Goal: Task Accomplishment & Management: Complete application form

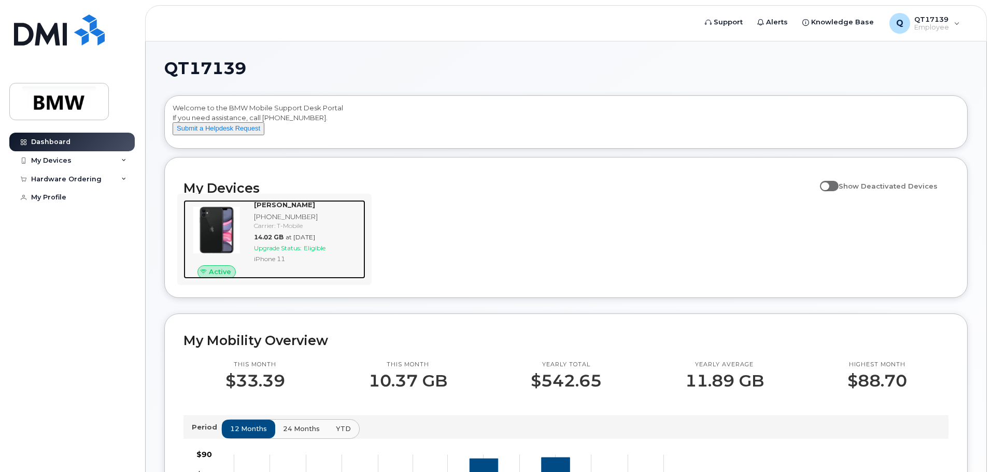
click at [221, 247] on img at bounding box center [217, 230] width 50 height 50
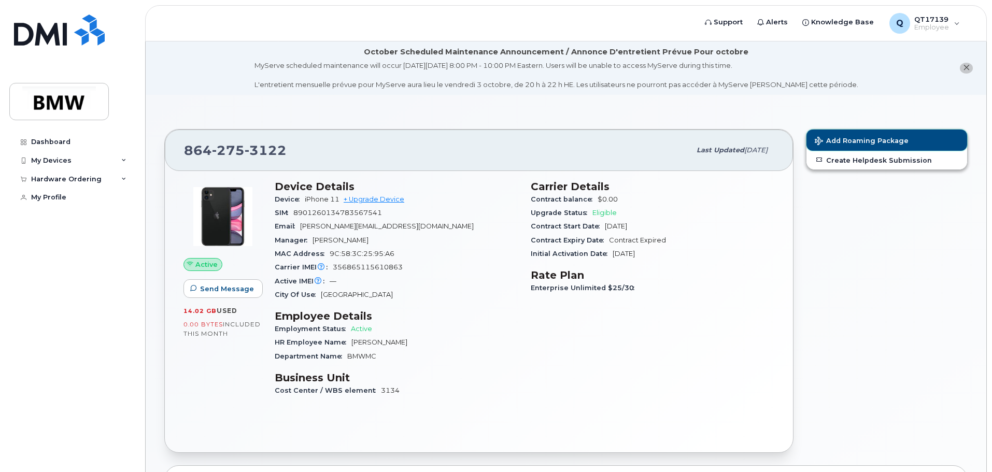
click at [858, 141] on span "Add Roaming Package" at bounding box center [861, 142] width 94 height 10
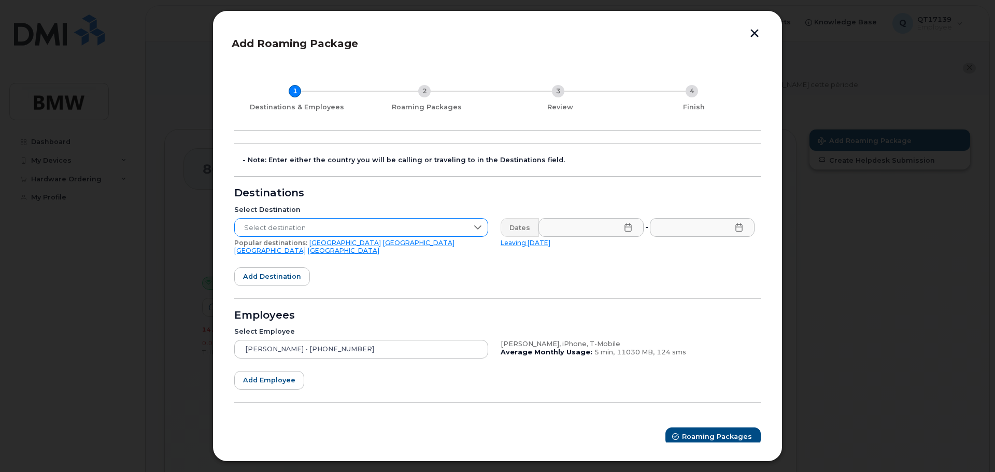
click at [478, 226] on icon at bounding box center [477, 227] width 8 height 8
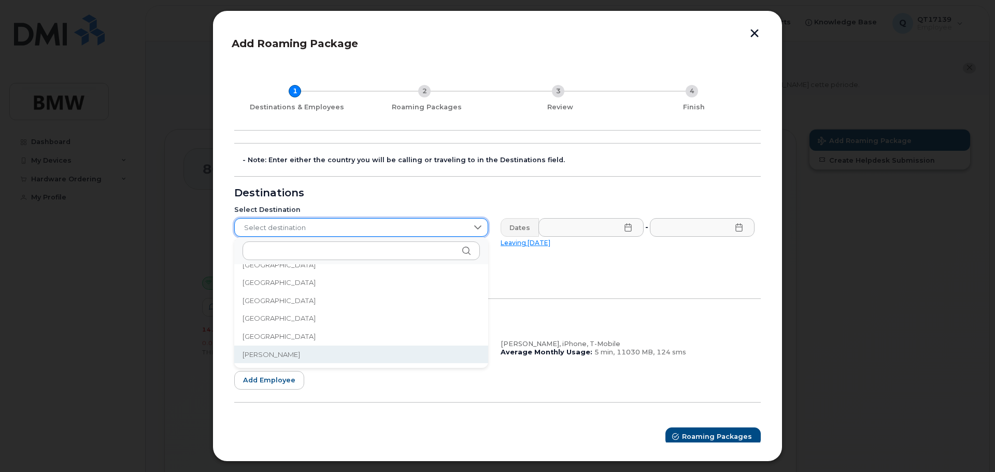
scroll to position [622, 0]
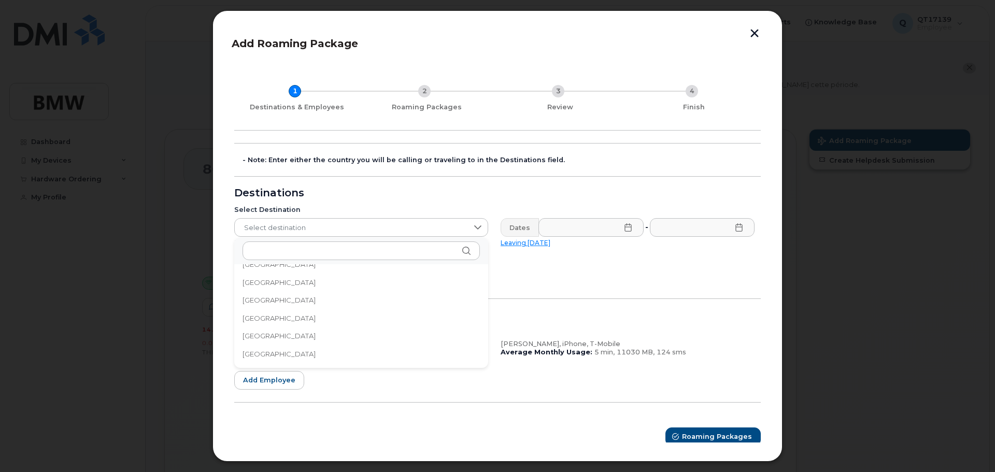
click at [269, 303] on li "[GEOGRAPHIC_DATA]" at bounding box center [361, 300] width 254 height 18
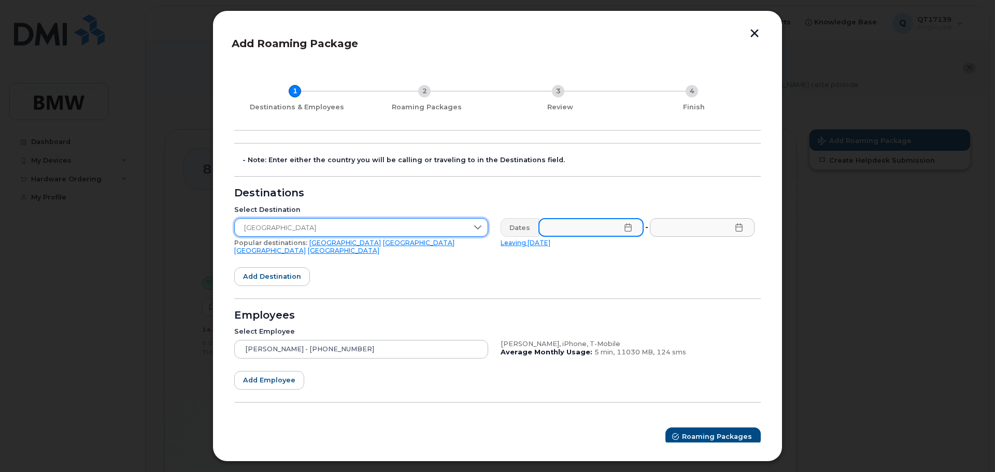
click at [593, 229] on input "text" at bounding box center [590, 227] width 105 height 19
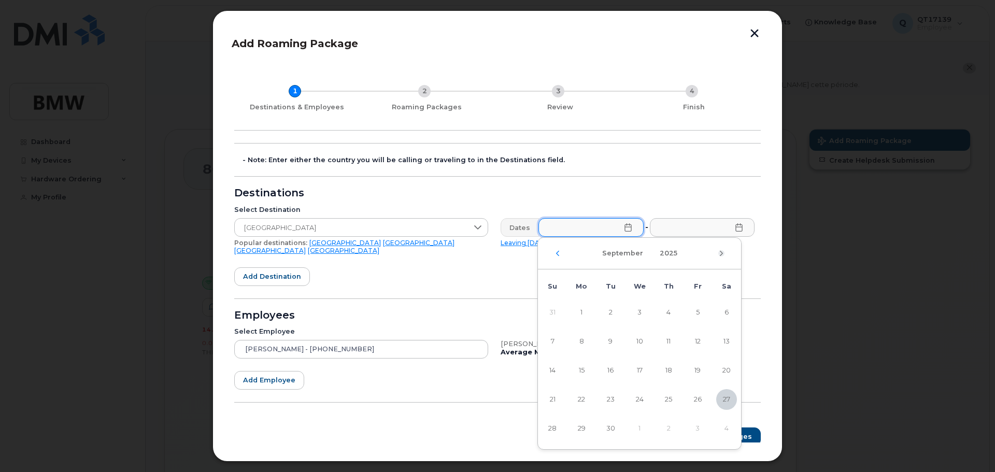
click at [722, 253] on icon "Next Month" at bounding box center [721, 253] width 6 height 8
click at [611, 312] on td "30" at bounding box center [610, 312] width 29 height 29
click at [558, 256] on div "[DATE]" at bounding box center [639, 254] width 203 height 32
click at [558, 255] on icon "Previous Month" at bounding box center [557, 253] width 6 height 8
click at [610, 427] on span "30" at bounding box center [610, 428] width 21 height 21
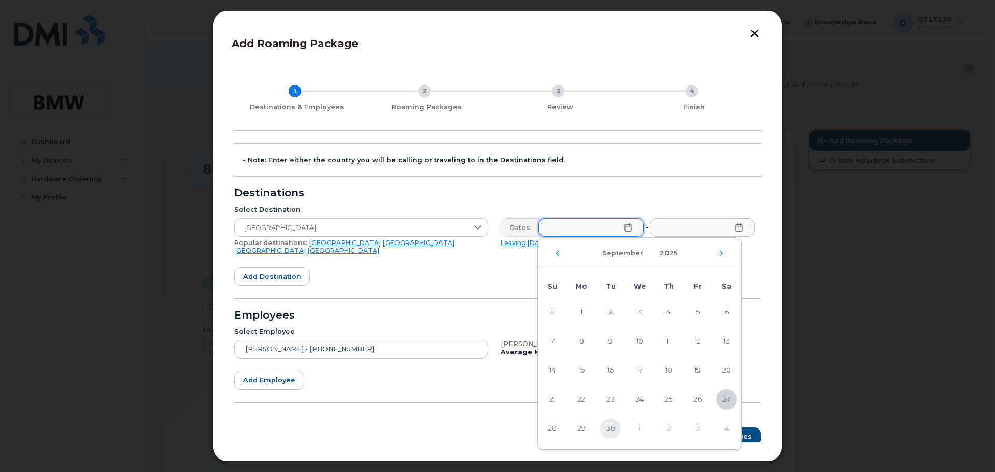
type input "[DATE]"
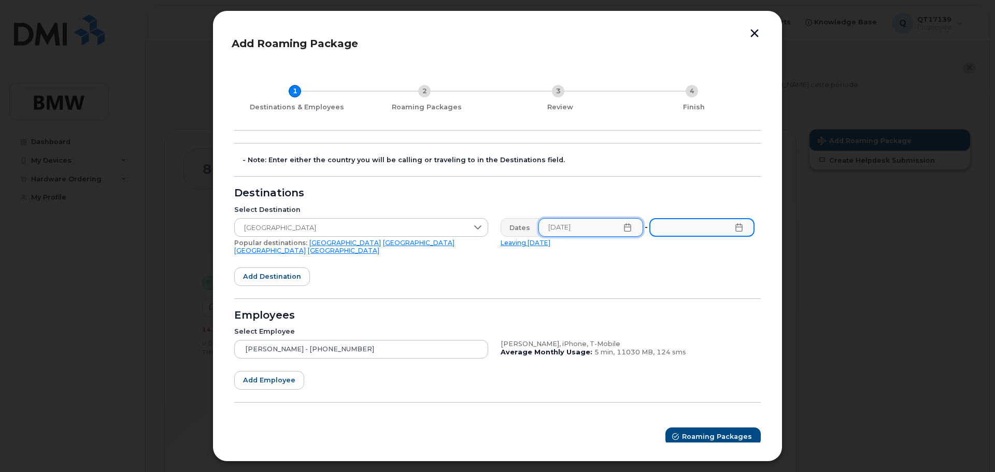
click at [701, 229] on input "text" at bounding box center [701, 227] width 105 height 19
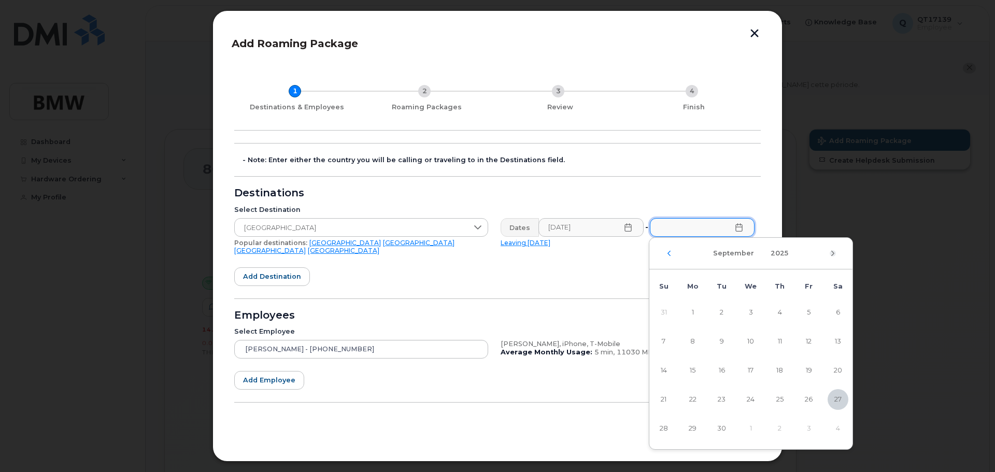
click at [832, 251] on icon "Next Month" at bounding box center [832, 253] width 6 height 8
click at [781, 313] on span "2" at bounding box center [779, 312] width 21 height 21
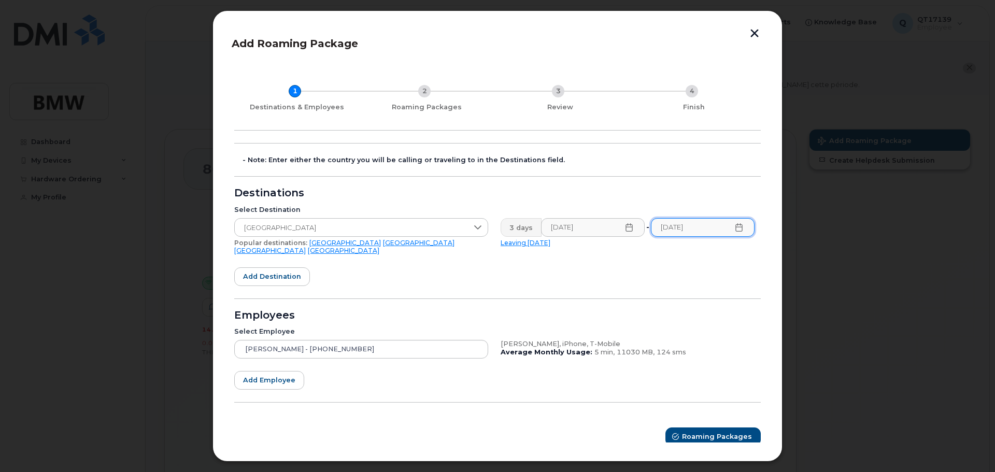
click at [741, 229] on icon at bounding box center [739, 227] width 8 height 8
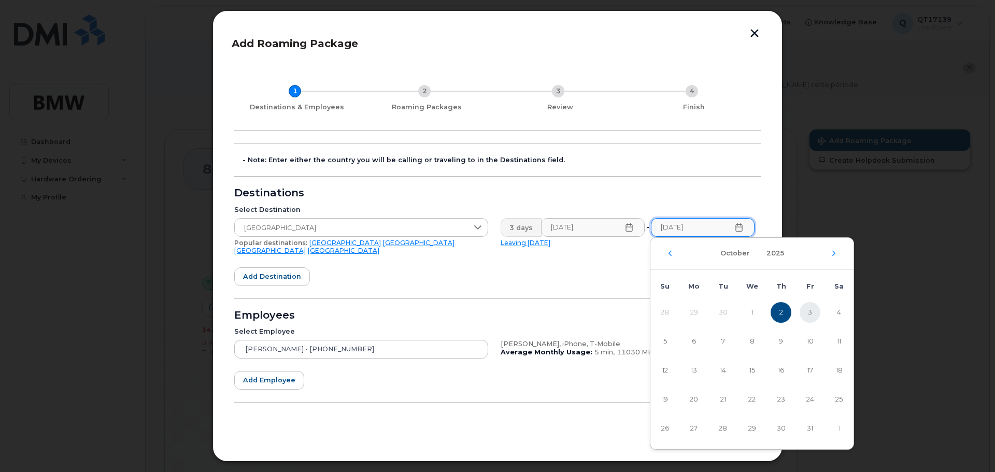
click at [809, 310] on span "3" at bounding box center [809, 312] width 21 height 21
type input "[DATE]"
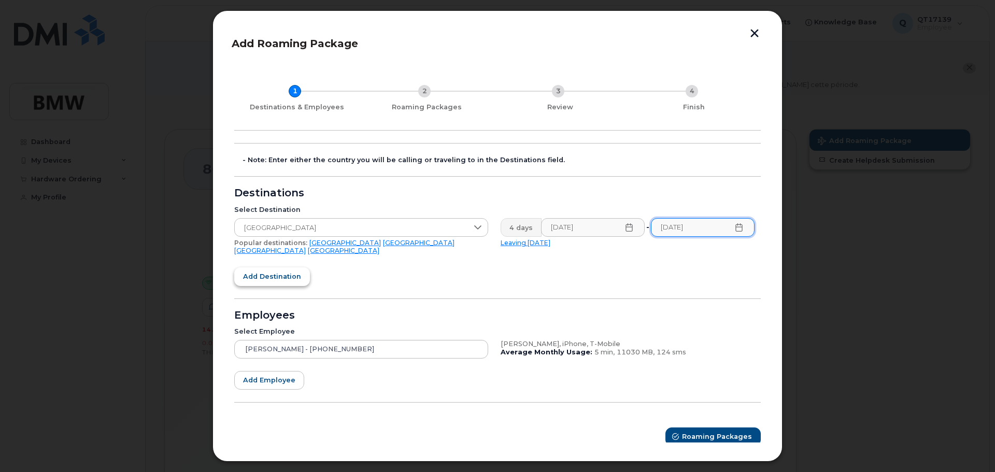
click at [276, 271] on span "Add destination" at bounding box center [272, 276] width 58 height 10
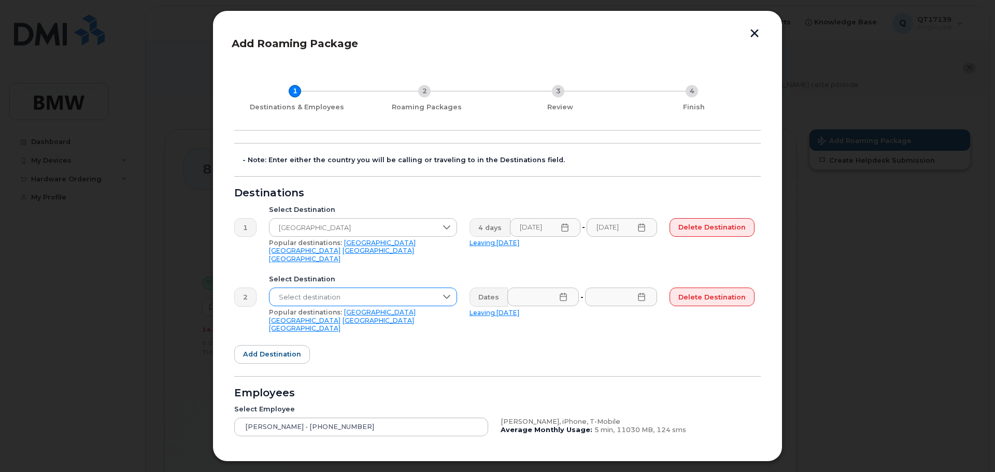
click at [448, 295] on icon at bounding box center [446, 297] width 7 height 4
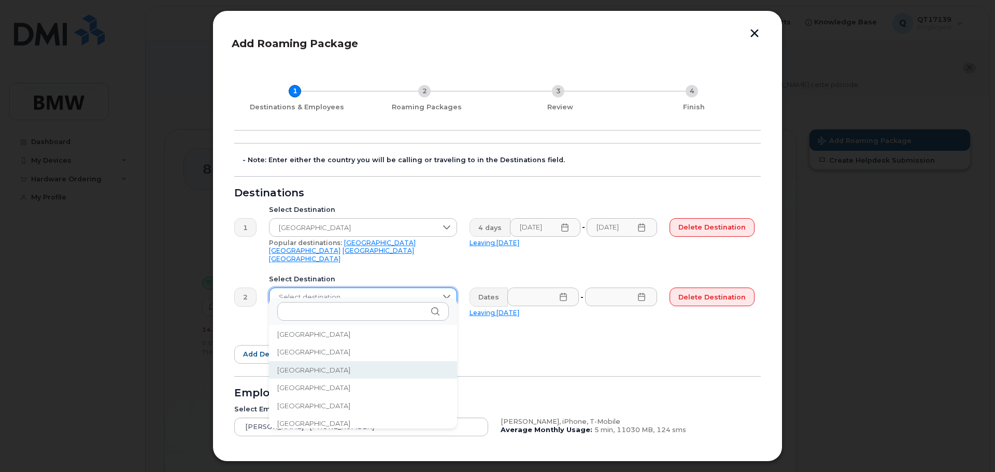
scroll to position [1295, 0]
click at [304, 367] on span "[GEOGRAPHIC_DATA]" at bounding box center [313, 368] width 73 height 10
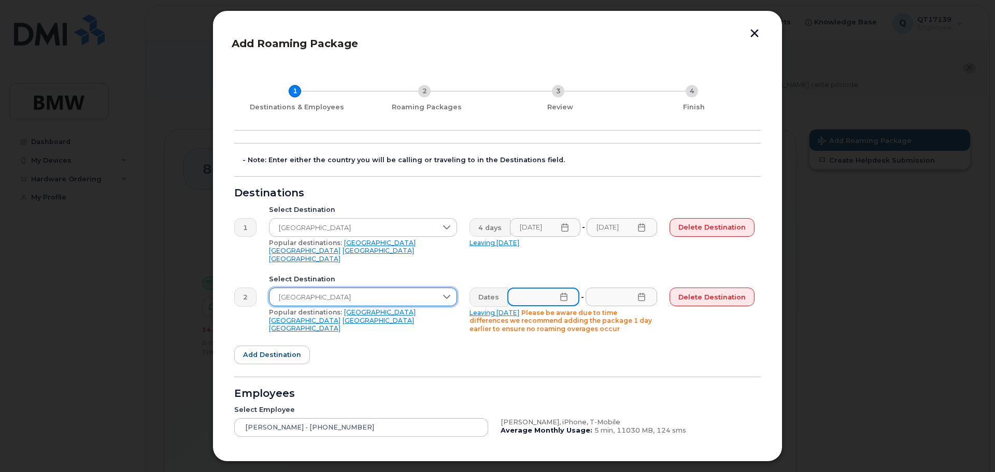
click at [540, 290] on input "text" at bounding box center [543, 297] width 72 height 19
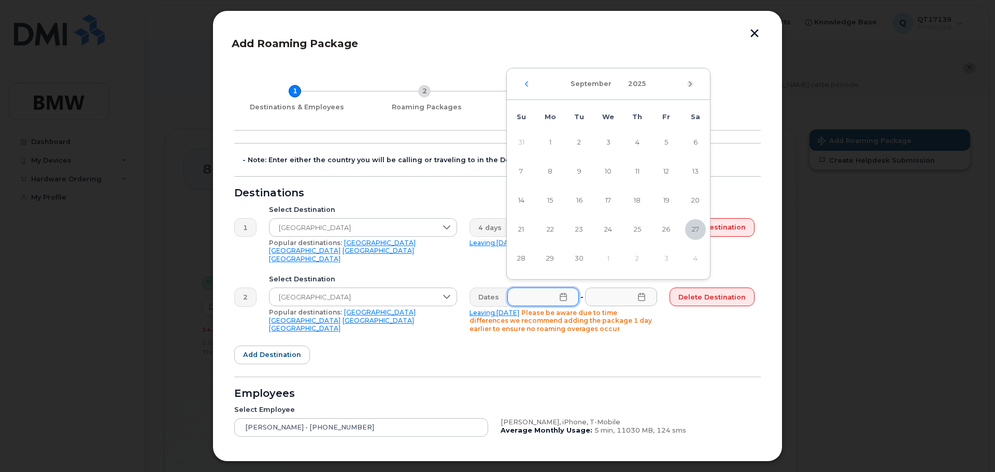
click at [691, 82] on icon "Next Month" at bounding box center [690, 84] width 6 height 8
click at [636, 198] on span "16" at bounding box center [637, 200] width 21 height 21
type input "[DATE]"
click at [641, 293] on icon at bounding box center [641, 297] width 8 height 8
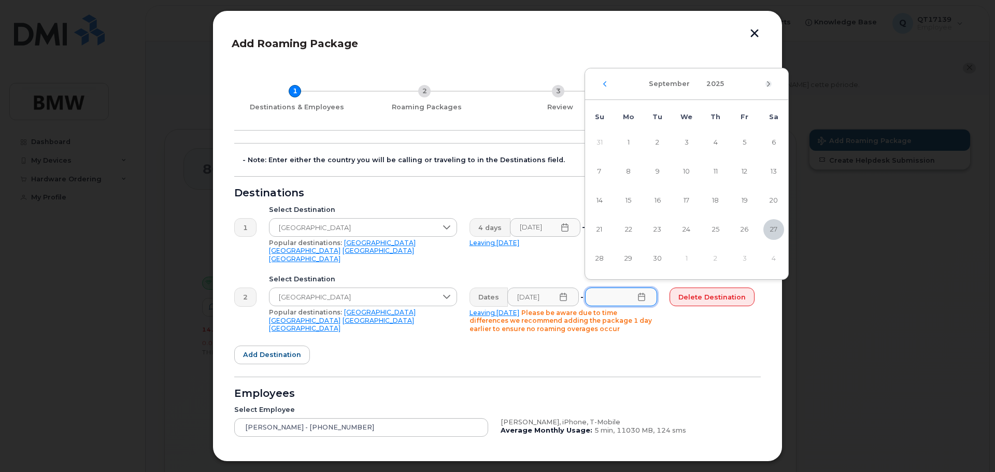
click at [768, 82] on icon "Next Month" at bounding box center [768, 83] width 3 height 5
click at [657, 227] on span "21" at bounding box center [657, 229] width 21 height 21
type input "[DATE]"
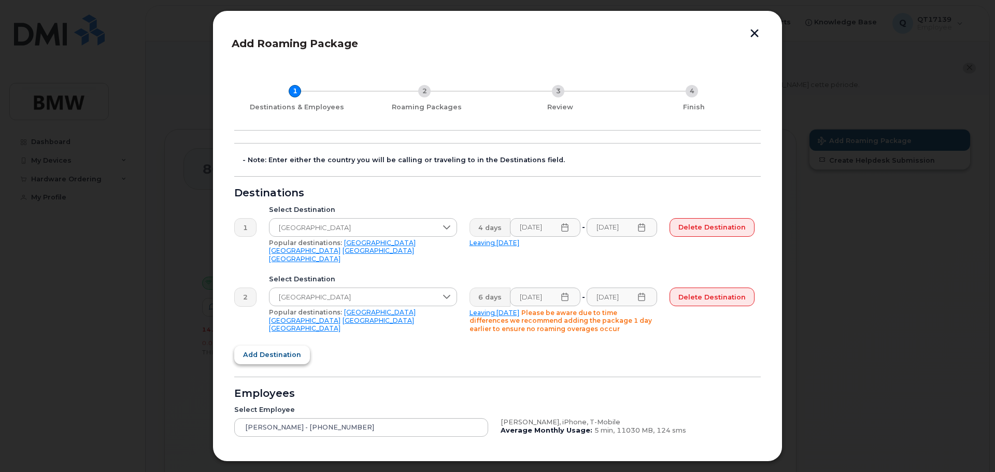
click at [278, 350] on span "Add destination" at bounding box center [272, 355] width 58 height 10
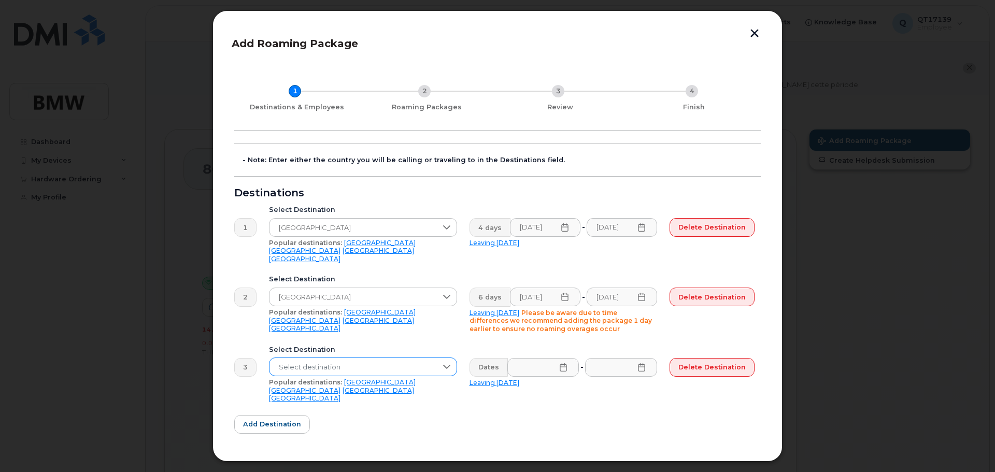
click at [446, 363] on icon at bounding box center [446, 367] width 8 height 8
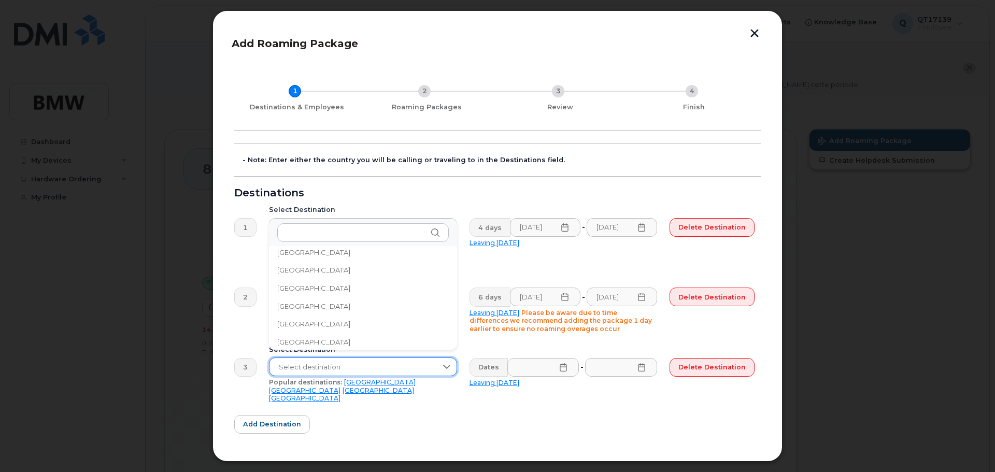
scroll to position [578, 0]
click at [299, 328] on span "[GEOGRAPHIC_DATA]" at bounding box center [313, 326] width 73 height 10
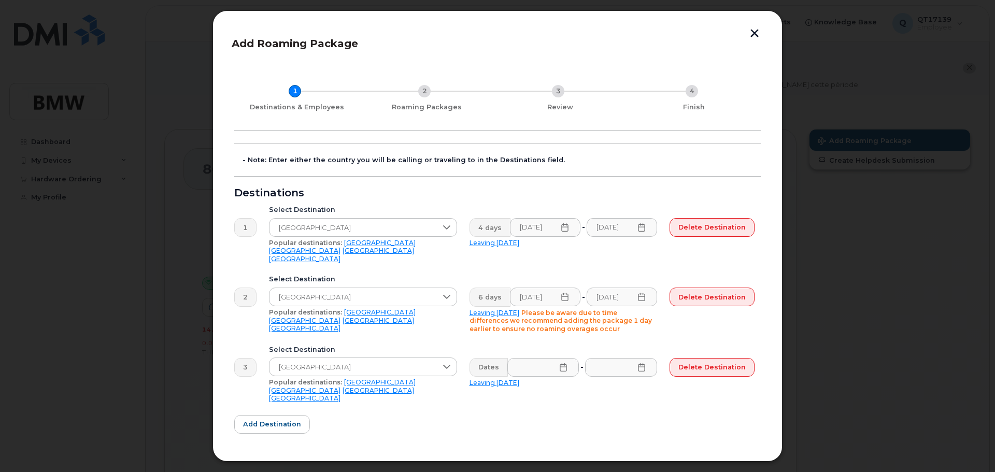
click at [563, 363] on icon at bounding box center [563, 367] width 7 height 8
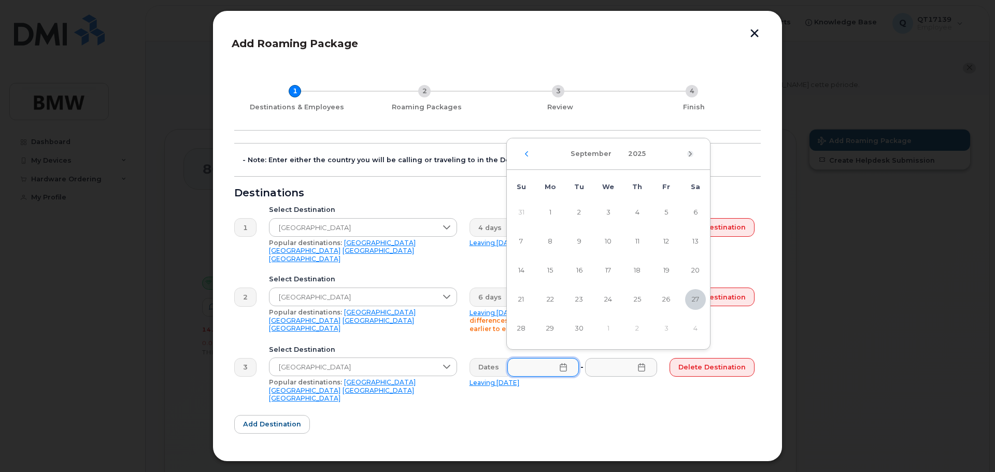
click at [692, 153] on icon "Next Month" at bounding box center [690, 154] width 6 height 8
click at [608, 298] on span "22" at bounding box center [608, 299] width 21 height 21
type input "[DATE]"
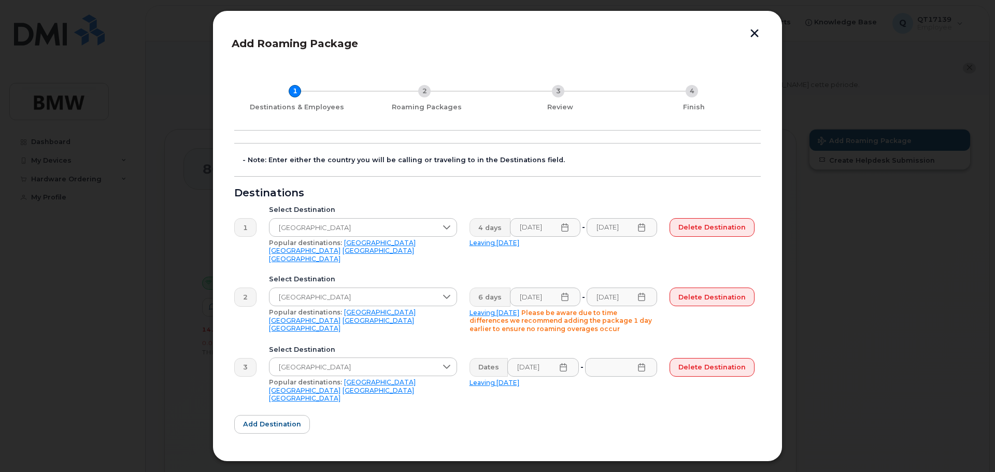
click at [641, 363] on icon at bounding box center [641, 367] width 8 height 8
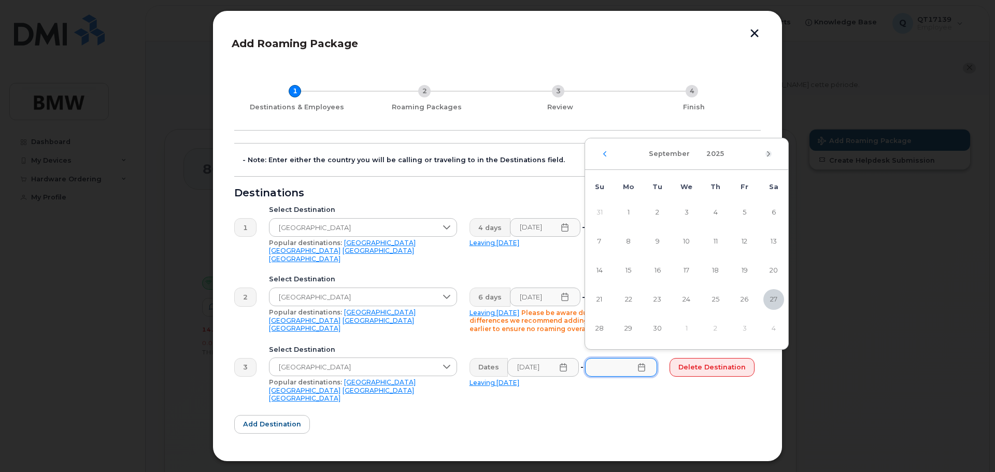
click at [769, 154] on icon "Next Month" at bounding box center [768, 153] width 3 height 5
click at [769, 298] on span "25" at bounding box center [773, 299] width 21 height 21
type input "[DATE]"
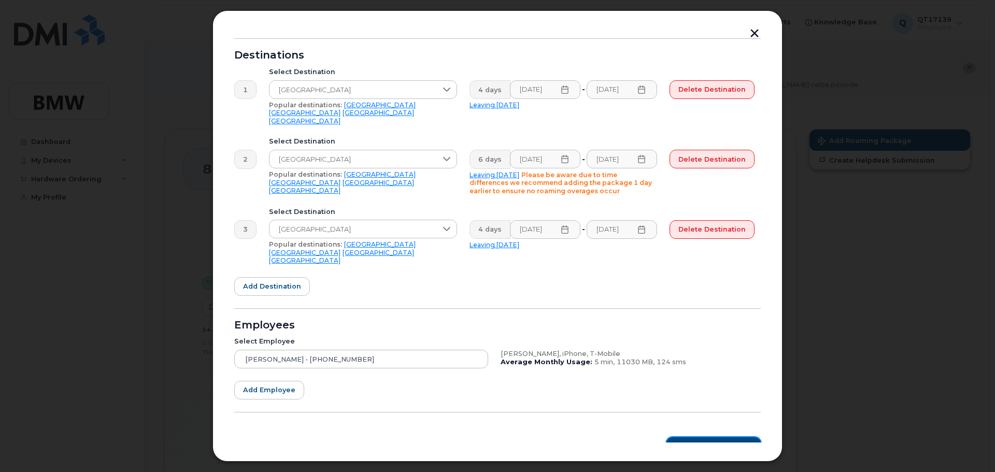
scroll to position [0, 0]
click at [712, 441] on span "Roaming Packages" at bounding box center [717, 446] width 70 height 10
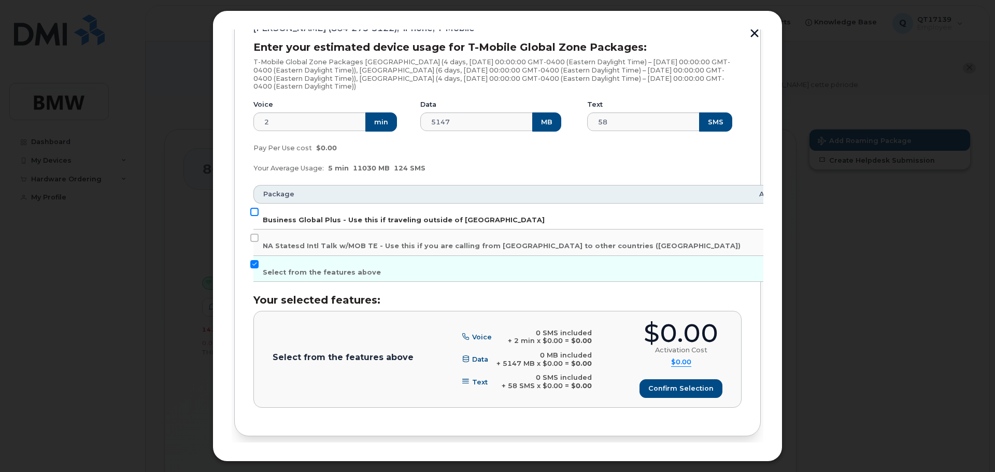
click at [254, 214] on input "Business Global Plus - Use this if traveling outside of [GEOGRAPHIC_DATA]" at bounding box center [254, 212] width 8 height 8
checkbox input "true"
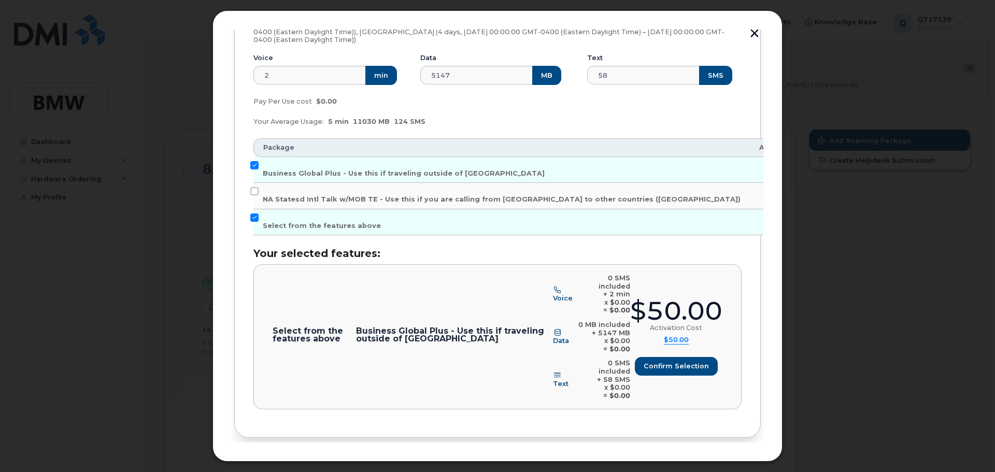
scroll to position [198, 0]
click at [298, 466] on span "Destinations & Employees" at bounding box center [298, 471] width 94 height 10
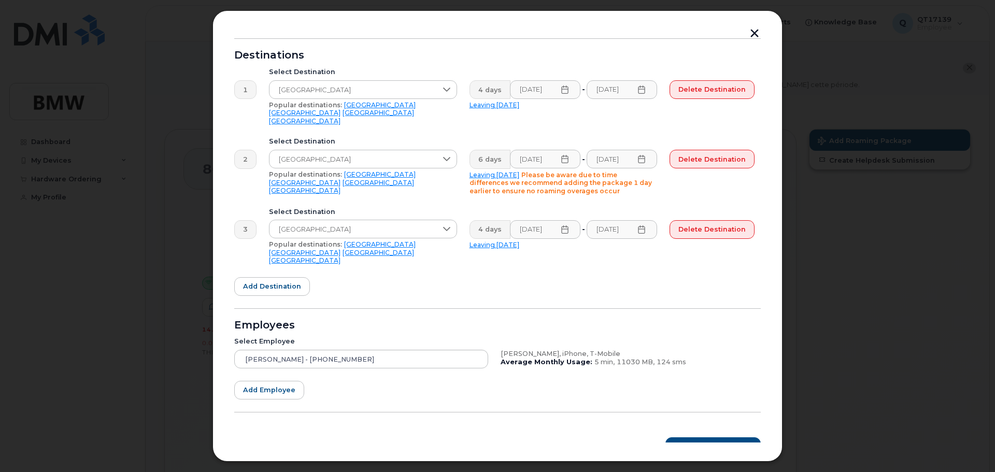
click at [643, 155] on icon at bounding box center [641, 159] width 8 height 8
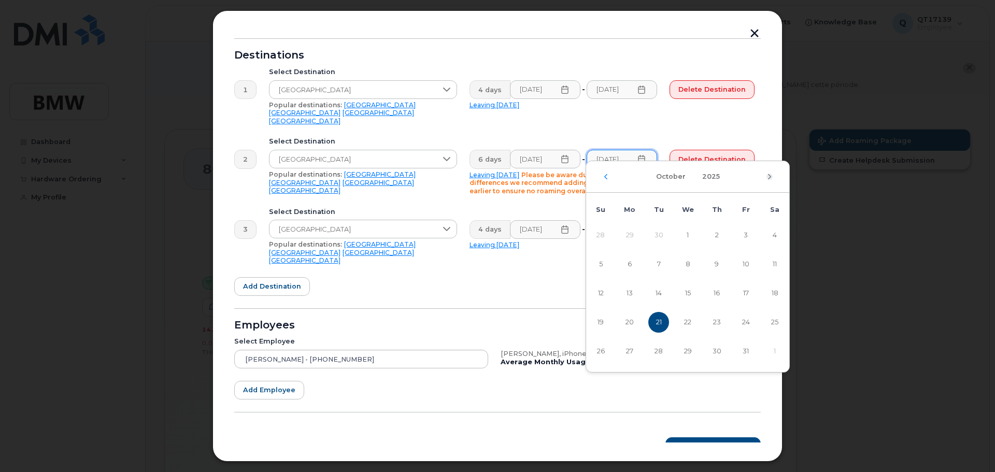
click at [770, 175] on icon "Next Month" at bounding box center [769, 177] width 6 height 8
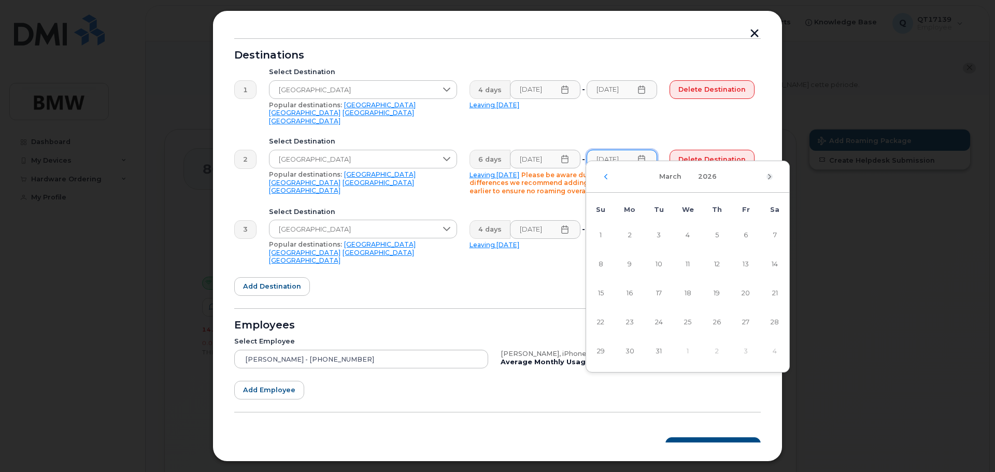
click at [770, 175] on icon "Next Month" at bounding box center [769, 177] width 6 height 8
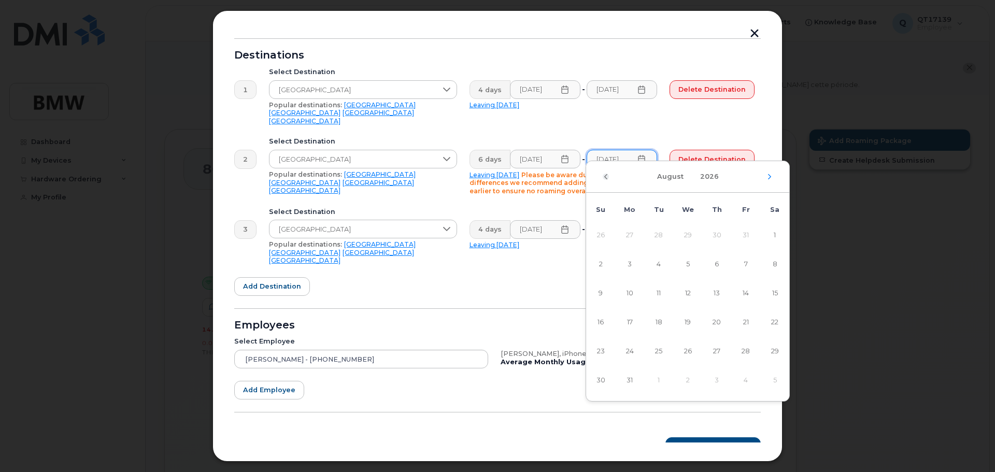
click at [605, 177] on icon "Previous Month" at bounding box center [605, 176] width 3 height 5
click at [687, 233] on span "1" at bounding box center [687, 235] width 21 height 21
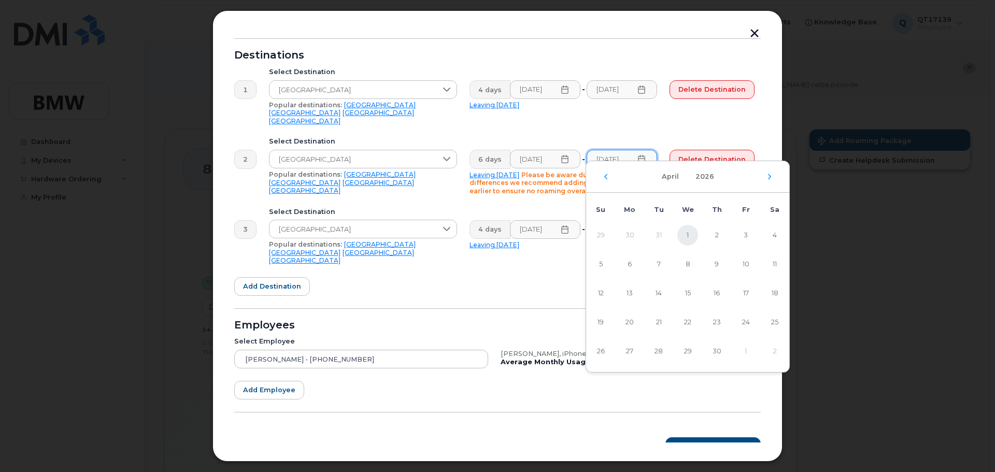
type input "[DATE]"
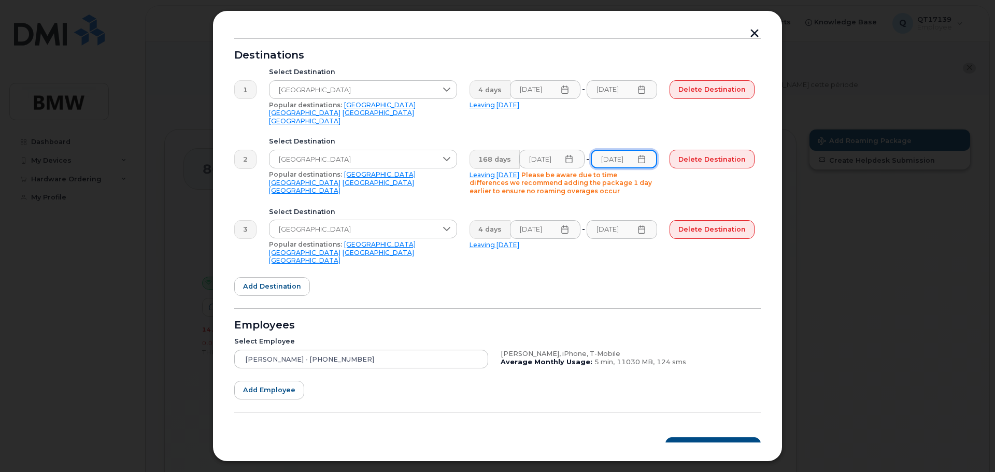
scroll to position [0, 7]
click at [710, 441] on span "Roaming Packages" at bounding box center [717, 446] width 70 height 10
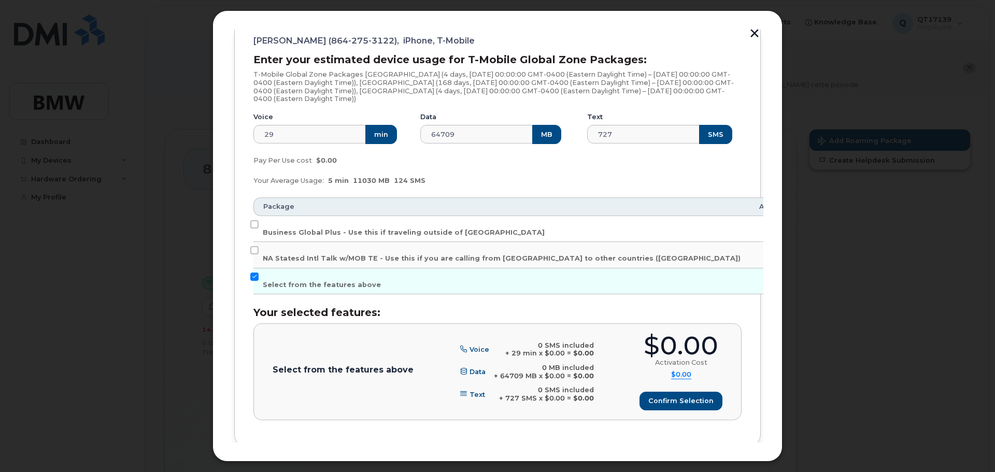
scroll to position [150, 0]
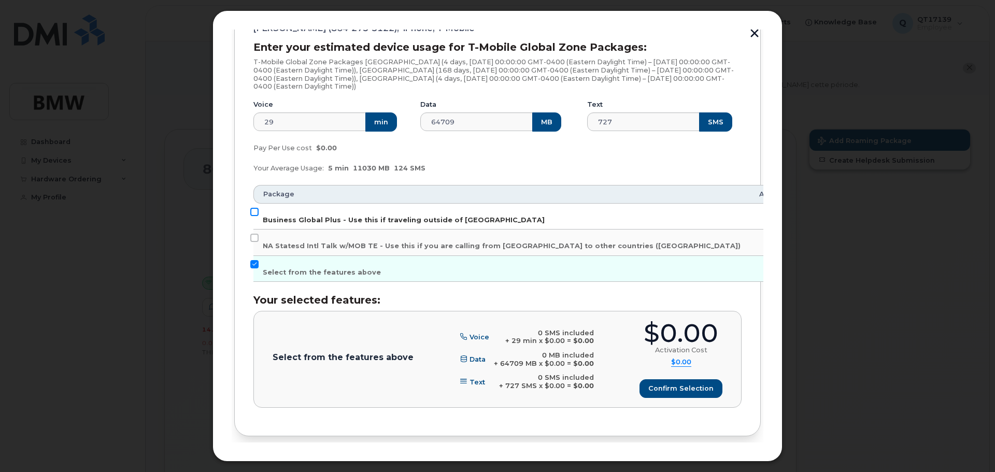
click at [252, 215] on input "Business Global Plus - Use this if traveling outside of [GEOGRAPHIC_DATA]" at bounding box center [254, 212] width 8 height 8
checkbox input "true"
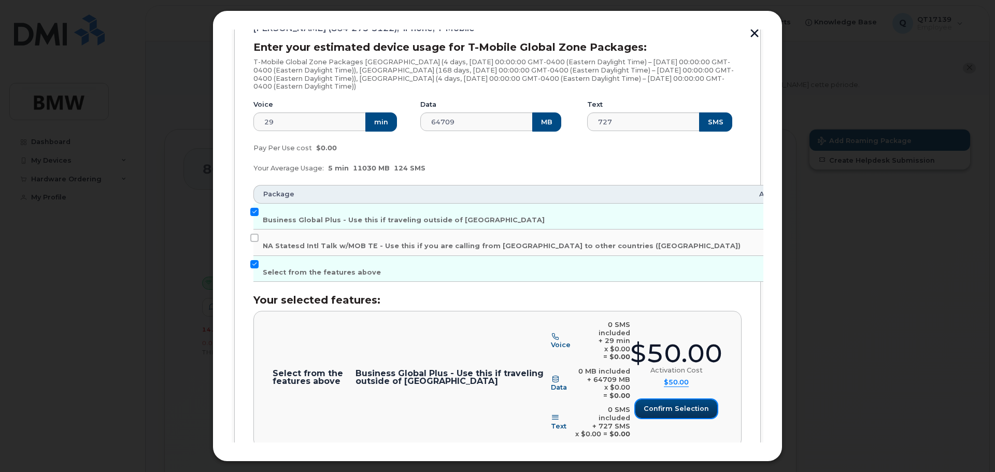
click at [685, 404] on span "Confirm selection" at bounding box center [675, 409] width 65 height 10
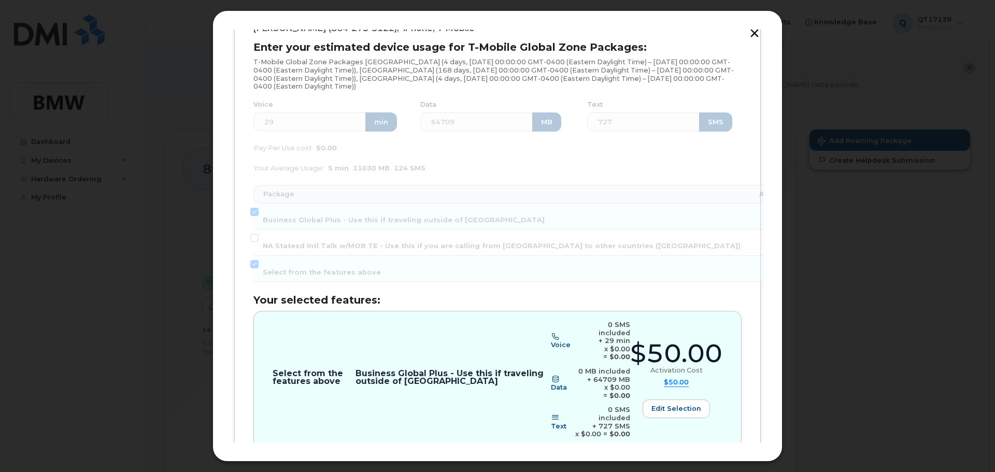
scroll to position [198, 0]
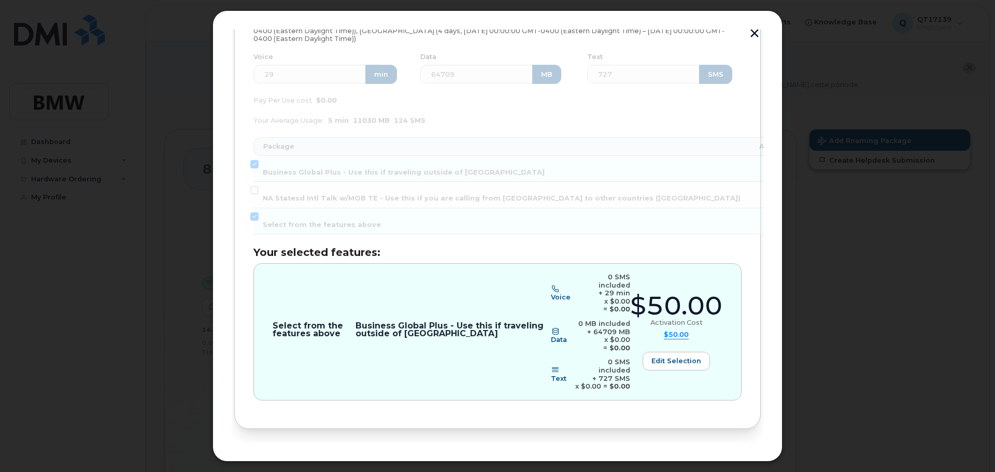
click at [730, 458] on span "Review" at bounding box center [732, 463] width 26 height 10
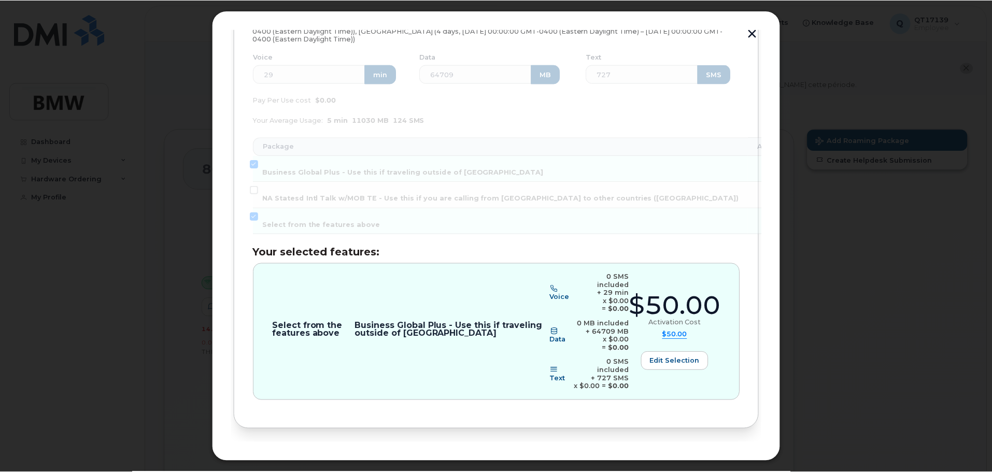
scroll to position [0, 0]
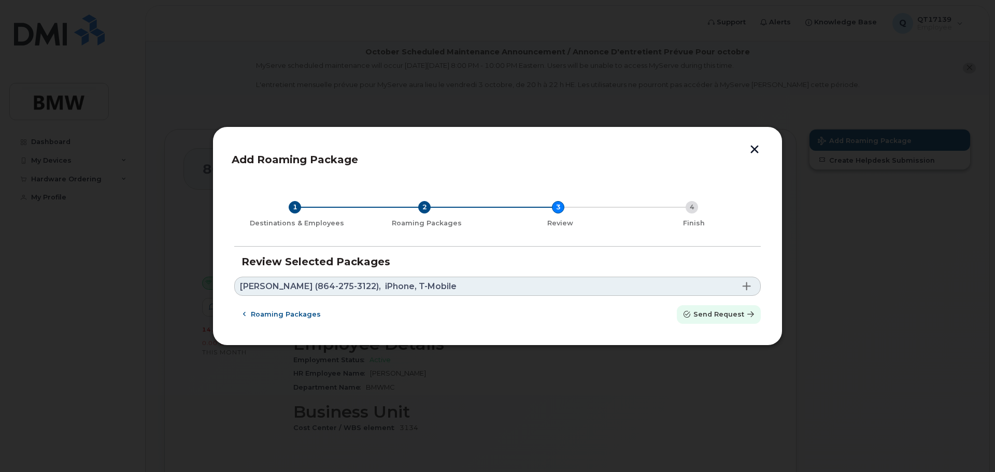
drag, startPoint x: 727, startPoint y: 315, endPoint x: 545, endPoint y: 36, distance: 333.6
click at [727, 316] on span "Send request" at bounding box center [718, 314] width 51 height 10
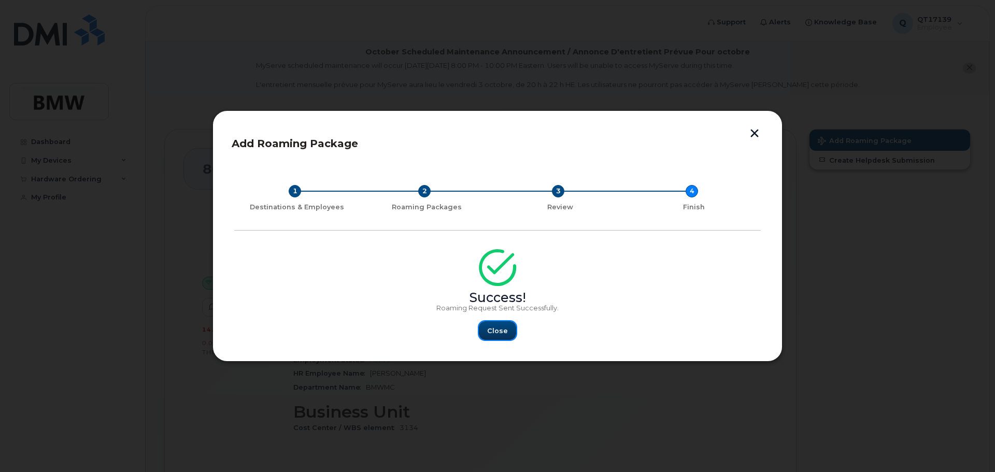
click at [498, 330] on span "Close" at bounding box center [497, 331] width 21 height 10
